Goal: Transaction & Acquisition: Book appointment/travel/reservation

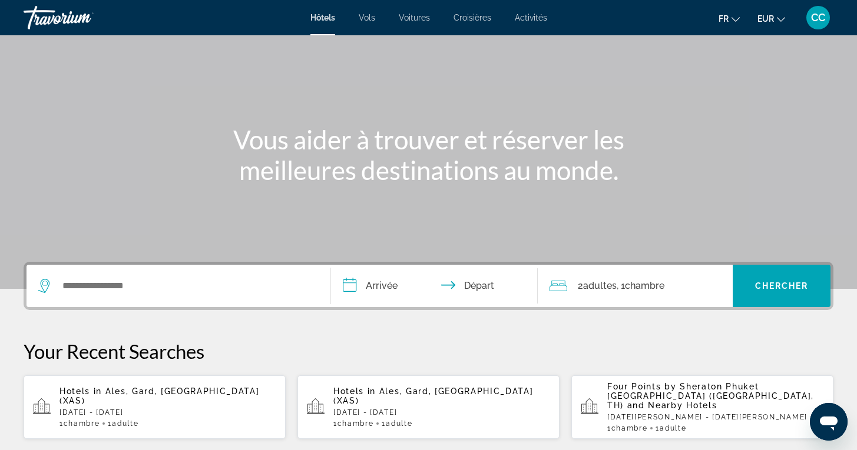
scroll to position [66, 0]
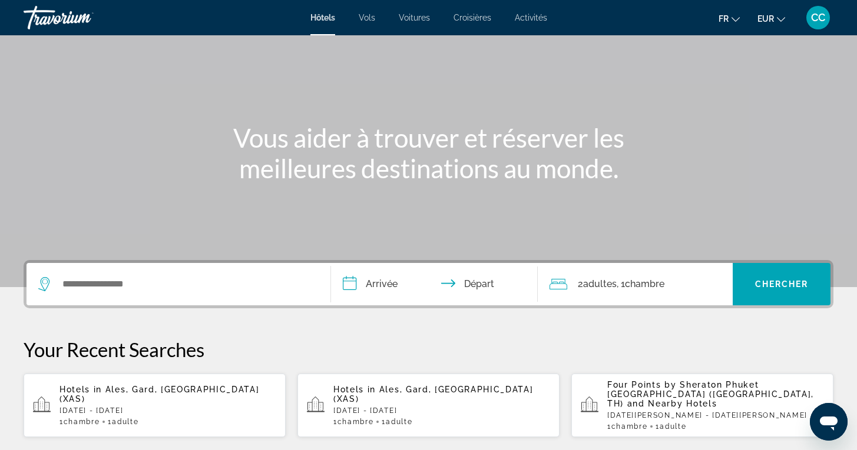
click at [107, 388] on span "Ales, Gard, [GEOGRAPHIC_DATA] (XAS)" at bounding box center [159, 394] width 200 height 19
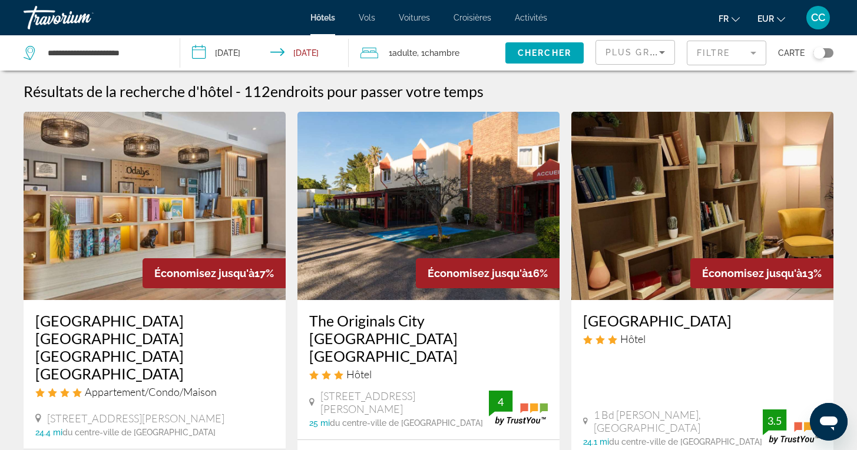
click at [754, 52] on mat-form-field "Filtre" at bounding box center [725, 53] width 79 height 25
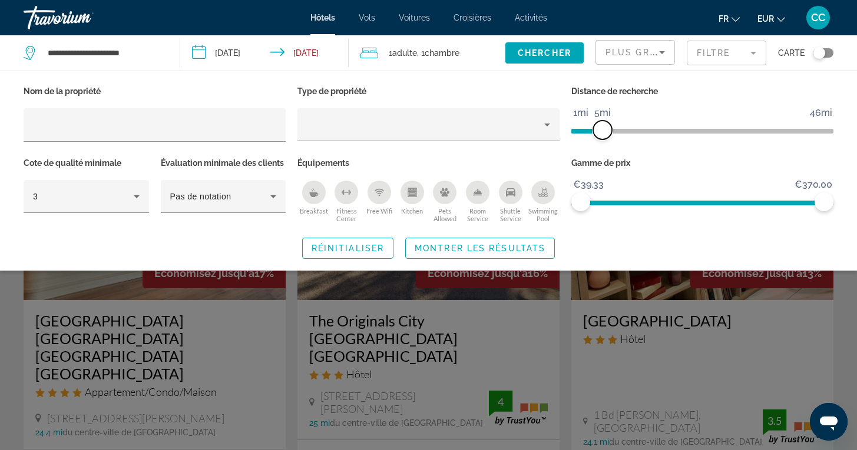
drag, startPoint x: 737, startPoint y: 128, endPoint x: 604, endPoint y: 133, distance: 132.6
click at [603, 132] on span "ngx-slider" at bounding box center [602, 130] width 19 height 19
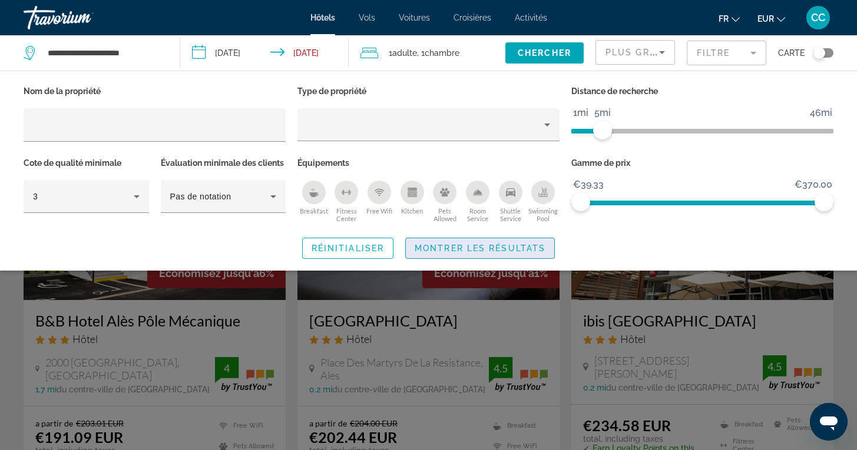
click at [505, 253] on span "Montrer les résultats" at bounding box center [479, 248] width 131 height 9
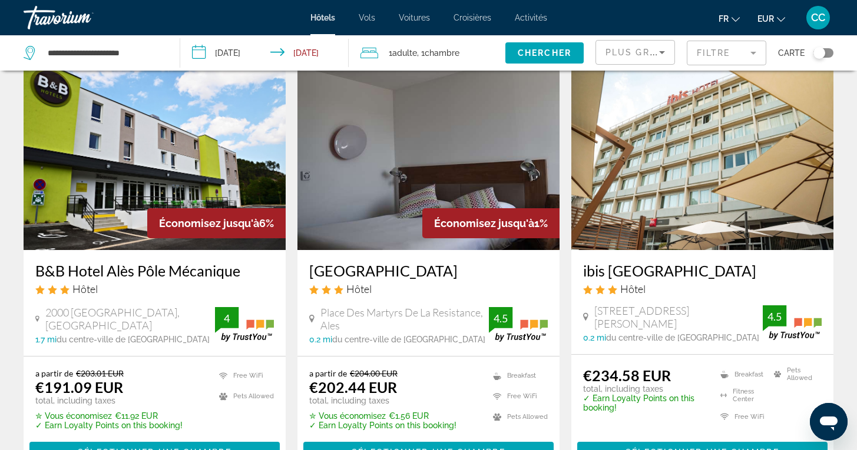
scroll to position [65, 0]
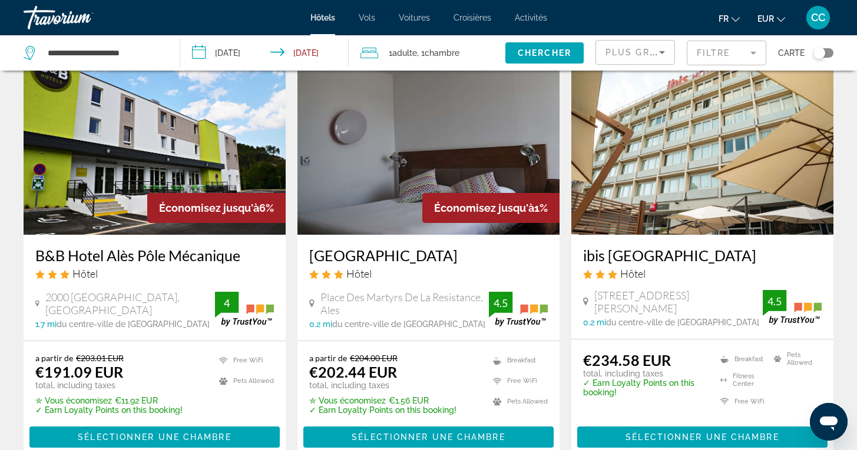
click at [163, 251] on h3 "B&B Hotel Alès Pôle Mécanique" at bounding box center [154, 256] width 238 height 18
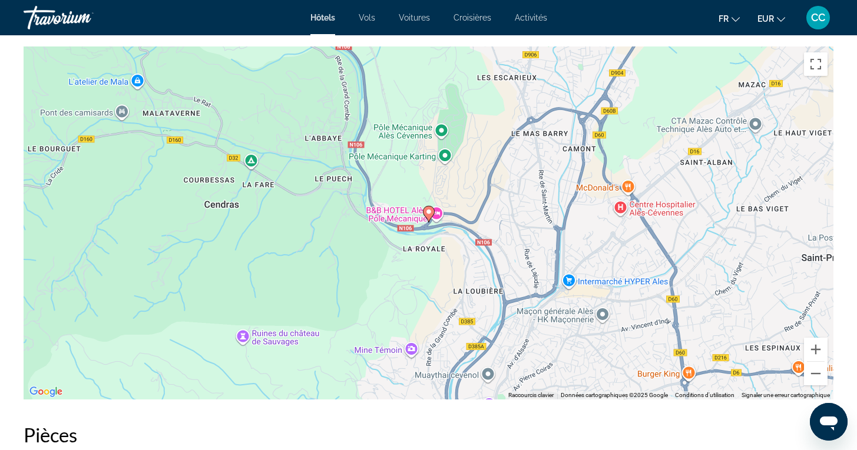
scroll to position [1137, 0]
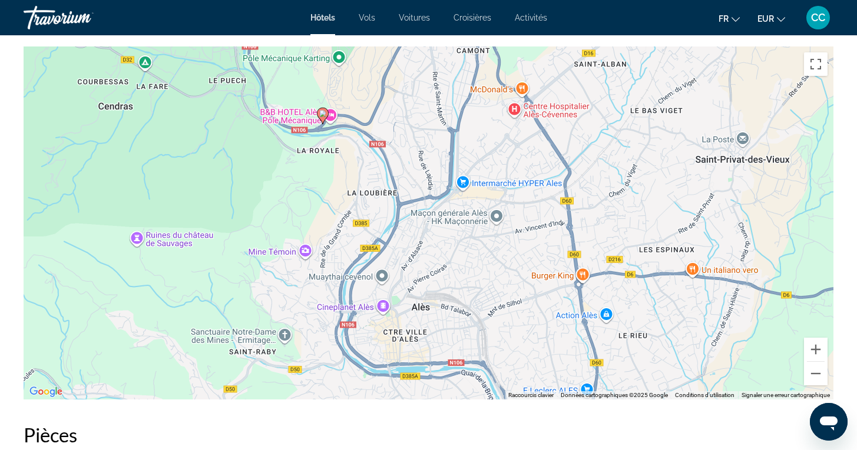
drag, startPoint x: 450, startPoint y: 280, endPoint x: 341, endPoint y: 181, distance: 146.7
click at [341, 181] on div "Pour activer le glissement avec le clavier, appuyez sur Alt+Entrée. Une fois ce…" at bounding box center [429, 223] width 810 height 353
click at [814, 373] on button "Zoom arrière" at bounding box center [816, 374] width 24 height 24
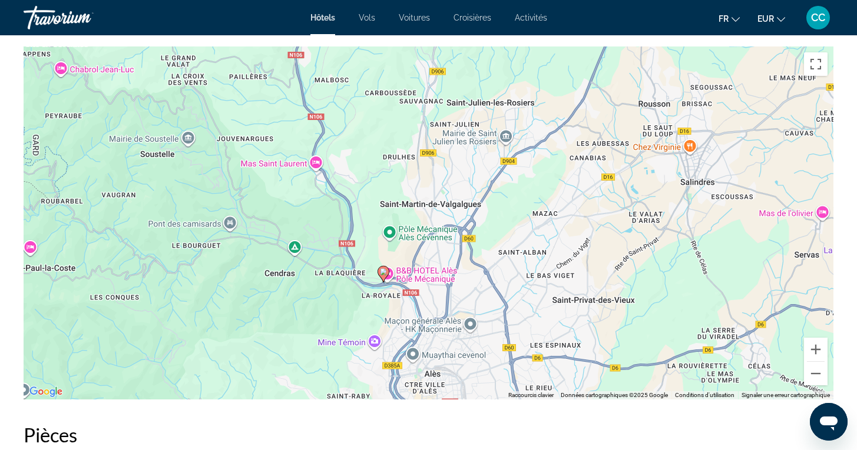
drag, startPoint x: 359, startPoint y: 239, endPoint x: 367, endPoint y: 350, distance: 111.0
click at [367, 350] on div "Pour activer le glissement avec le clavier, appuyez sur Alt+Entrée. Une fois ce…" at bounding box center [429, 223] width 810 height 353
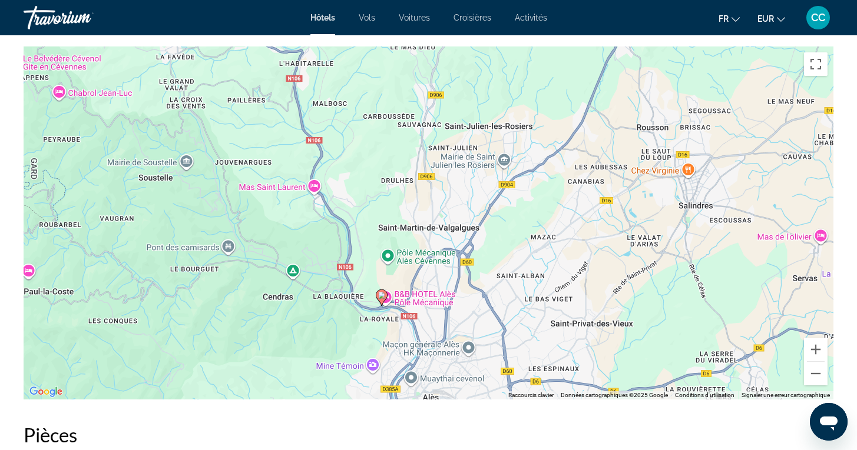
drag, startPoint x: 391, startPoint y: 200, endPoint x: 389, endPoint y: 225, distance: 24.8
click at [389, 225] on div "Pour activer le glissement avec le clavier, appuyez sur Alt+Entrée. Une fois ce…" at bounding box center [429, 223] width 810 height 353
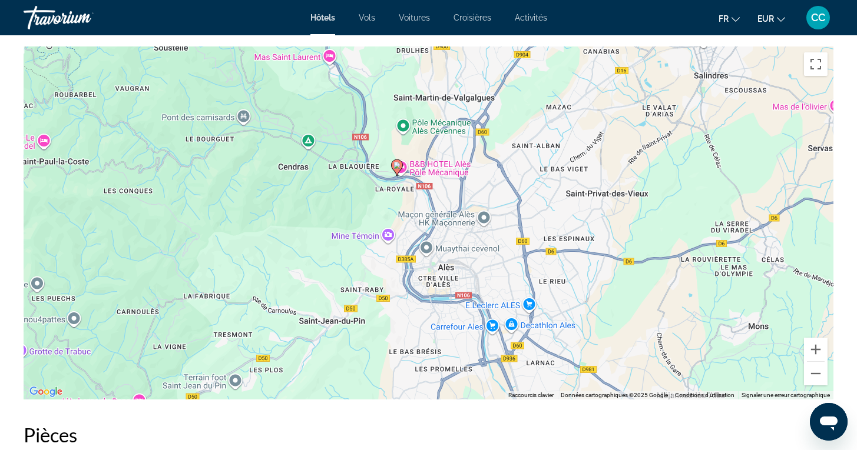
drag, startPoint x: 307, startPoint y: 353, endPoint x: 323, endPoint y: 221, distance: 132.2
click at [323, 221] on div "Pour activer le glissement avec le clavier, appuyez sur Alt+Entrée. Une fois ce…" at bounding box center [429, 223] width 810 height 353
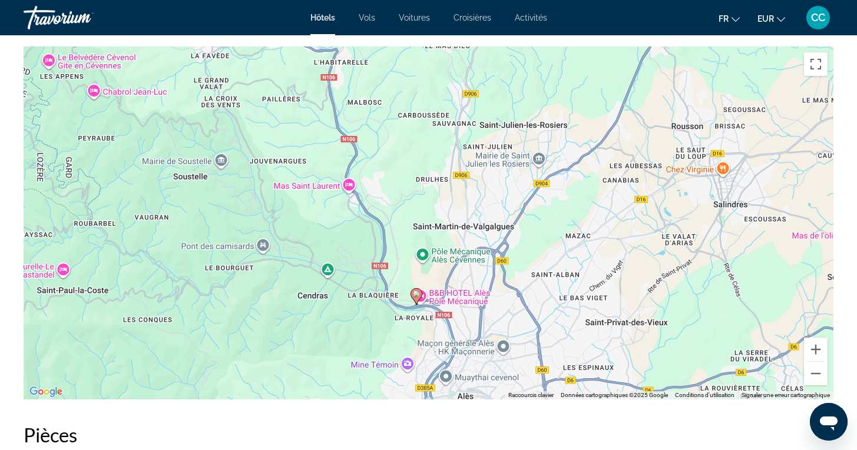
drag, startPoint x: 308, startPoint y: 200, endPoint x: 326, endPoint y: 331, distance: 132.5
click at [327, 331] on div "Pour activer le glissement avec le clavier, appuyez sur Alt+Entrée. Une fois ce…" at bounding box center [429, 223] width 810 height 353
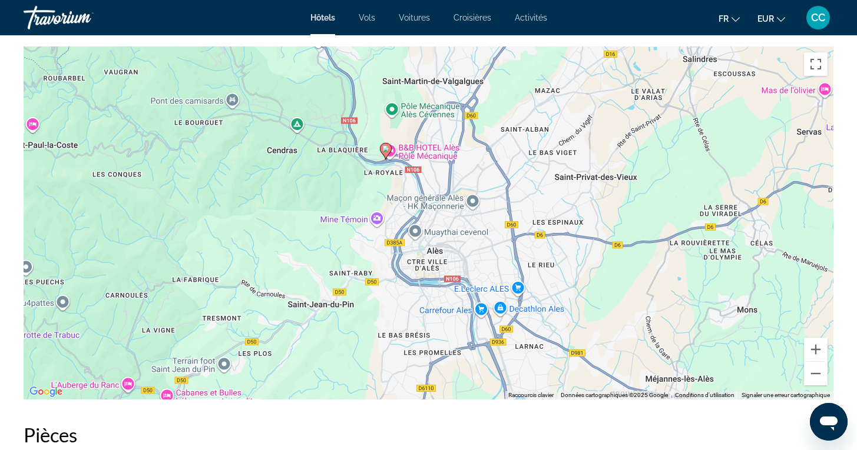
drag, startPoint x: 351, startPoint y: 359, endPoint x: 322, endPoint y: 211, distance: 150.6
click at [322, 211] on div "Pour activer le glissement avec le clavier, appuyez sur Alt+Entrée. Une fois ce…" at bounding box center [429, 223] width 810 height 353
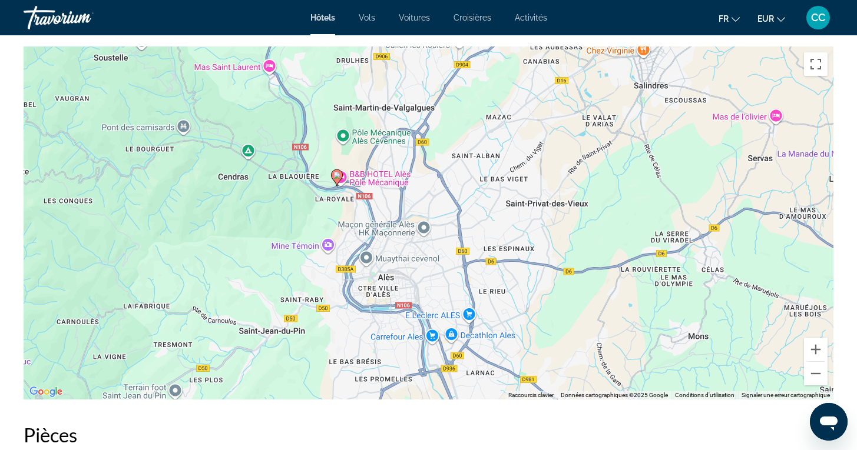
drag, startPoint x: 586, startPoint y: 198, endPoint x: 536, endPoint y: 225, distance: 56.4
click at [536, 225] on div "Pour activer le glissement avec le clavier, appuyez sur Alt+Entrée. Une fois ce…" at bounding box center [429, 223] width 810 height 353
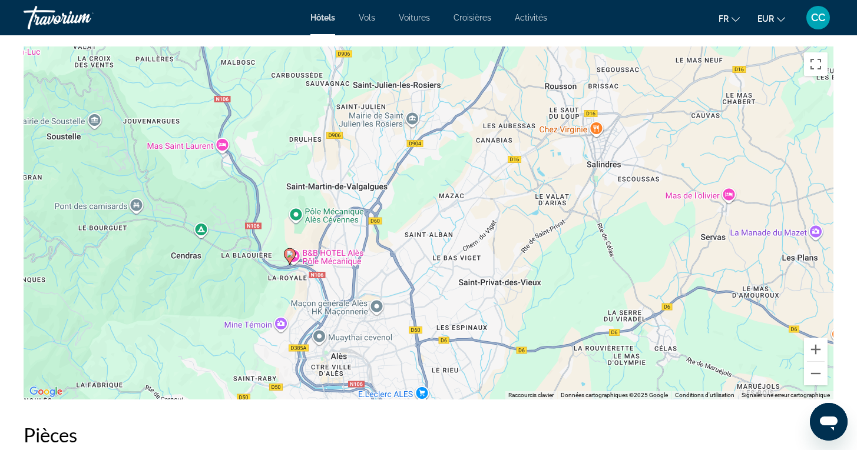
drag, startPoint x: 481, startPoint y: 218, endPoint x: 433, endPoint y: 298, distance: 93.5
click at [433, 298] on div "Pour activer le glissement avec le clavier, appuyez sur Alt+Entrée. Une fois ce…" at bounding box center [429, 223] width 810 height 353
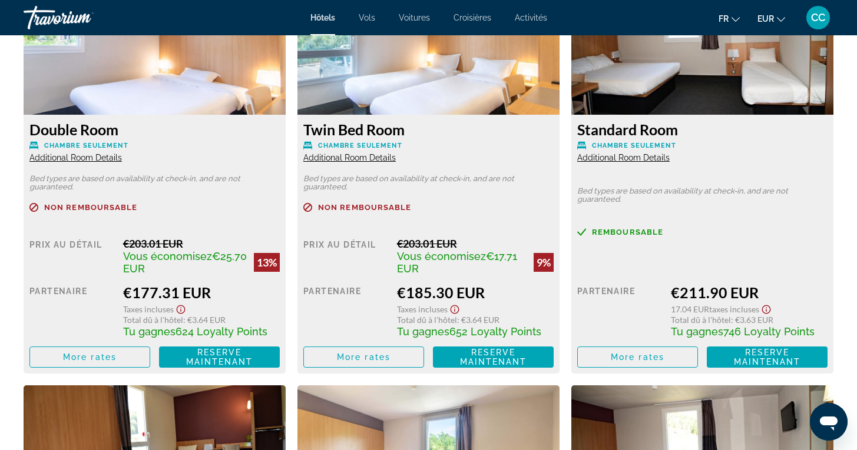
scroll to position [1701, 0]
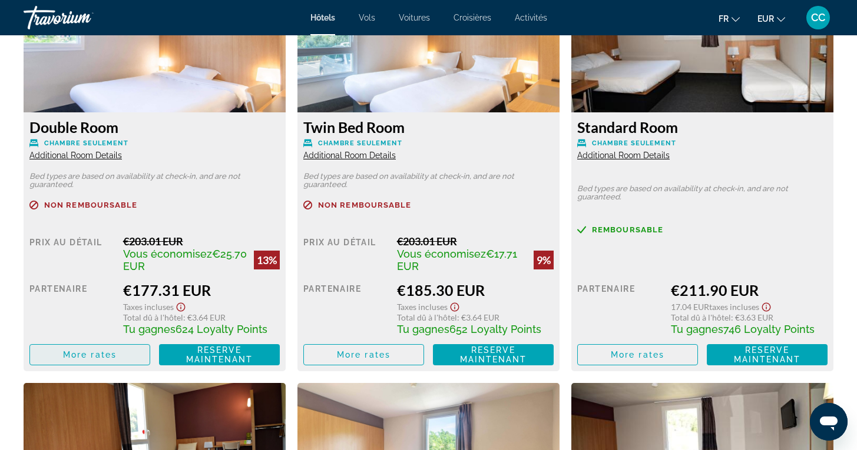
click at [75, 362] on span "Main content" at bounding box center [90, 355] width 120 height 28
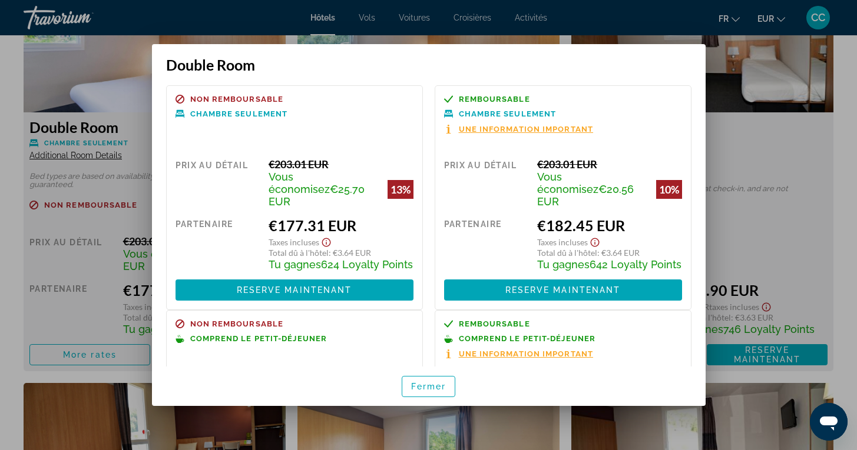
scroll to position [0, 0]
click at [18, 317] on div at bounding box center [428, 225] width 857 height 450
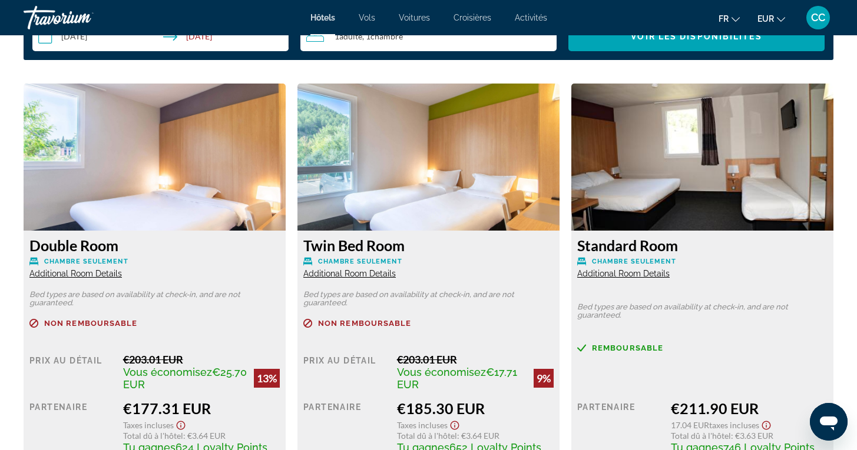
scroll to position [1590, 0]
